Goal: Complete Application Form: Complete application form

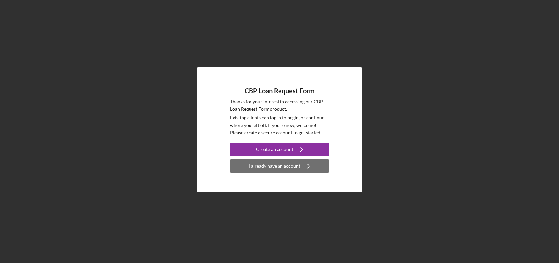
click at [278, 164] on div "I already have an account" at bounding box center [274, 165] width 51 height 13
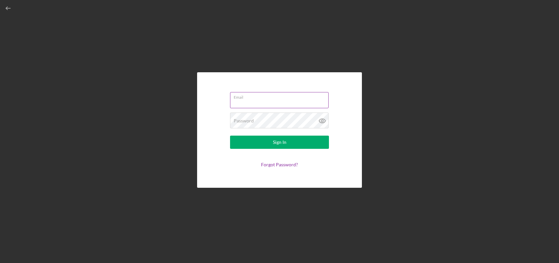
click at [263, 101] on input "Email" at bounding box center [279, 100] width 99 height 16
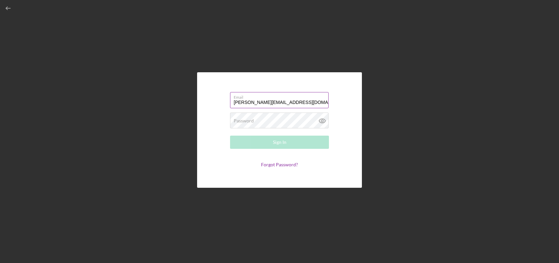
type input "[PERSON_NAME][EMAIL_ADDRESS][DOMAIN_NAME]"
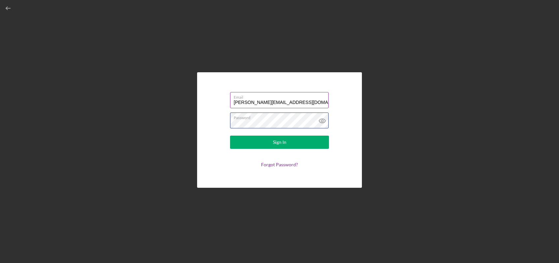
click at [230, 136] on button "Sign In" at bounding box center [279, 142] width 99 height 13
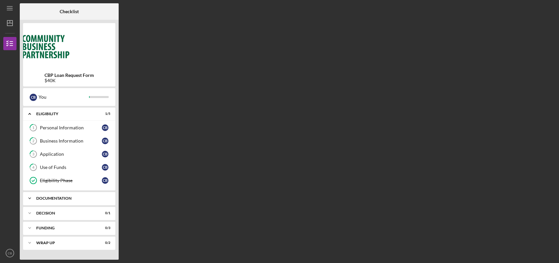
click at [88, 196] on div "Documentation" at bounding box center [71, 198] width 71 height 4
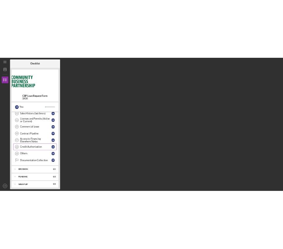
scroll to position [341, 0]
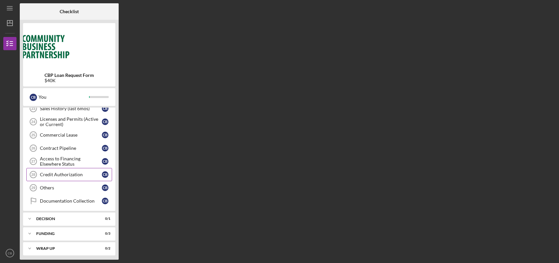
click at [90, 174] on div "Credit Authorization" at bounding box center [71, 174] width 62 height 5
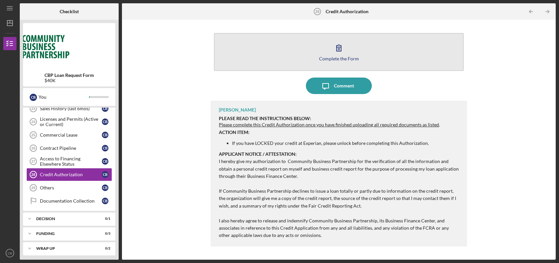
click at [340, 56] on div "Complete the Form" at bounding box center [339, 58] width 40 height 5
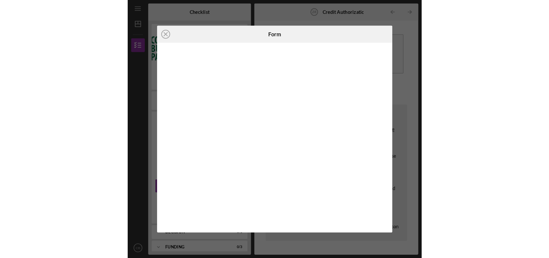
scroll to position [341, 0]
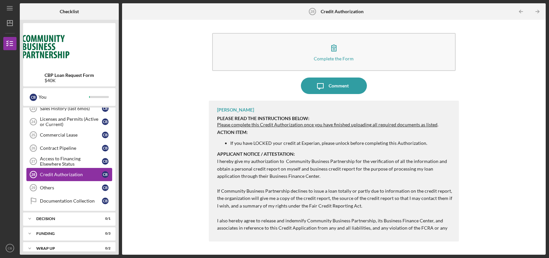
scroll to position [346, 0]
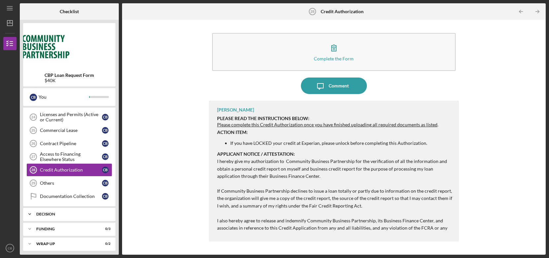
click at [72, 213] on div "Decision" at bounding box center [71, 214] width 71 height 4
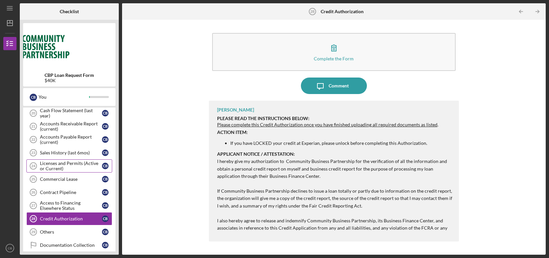
scroll to position [265, 0]
